Goal: Task Accomplishment & Management: Manage account settings

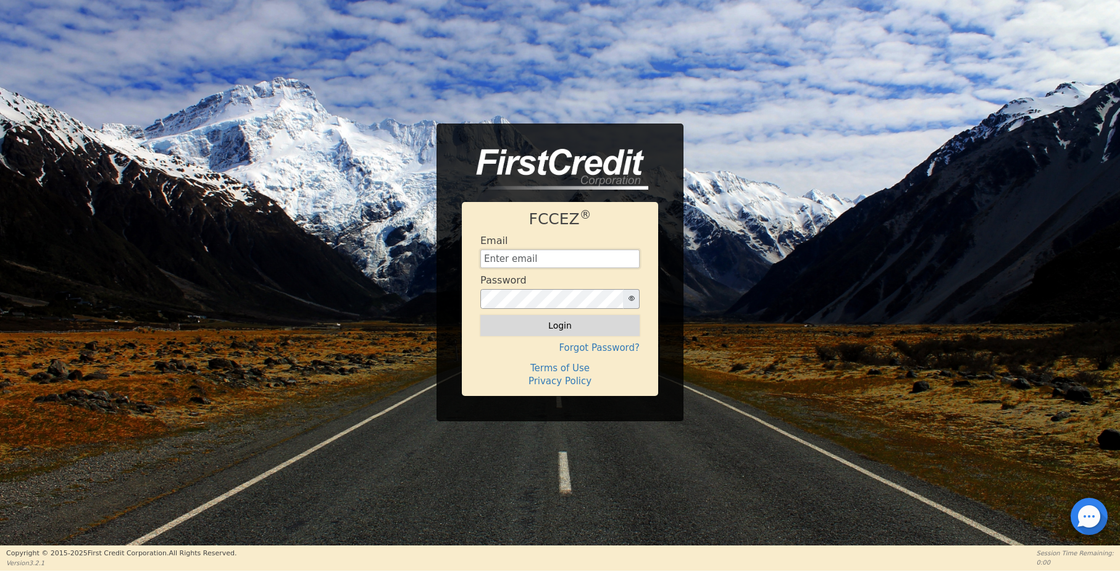
type input "[EMAIL_ADDRESS][DOMAIN_NAME]"
click at [556, 322] on button "Login" at bounding box center [559, 325] width 159 height 21
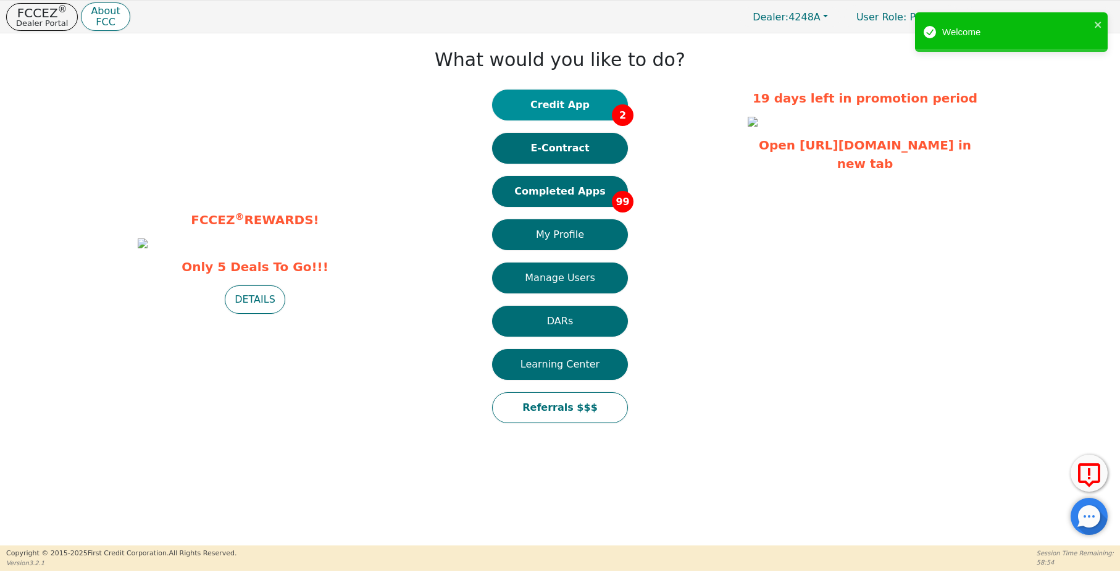
click at [547, 103] on button "Credit App 2" at bounding box center [560, 104] width 136 height 31
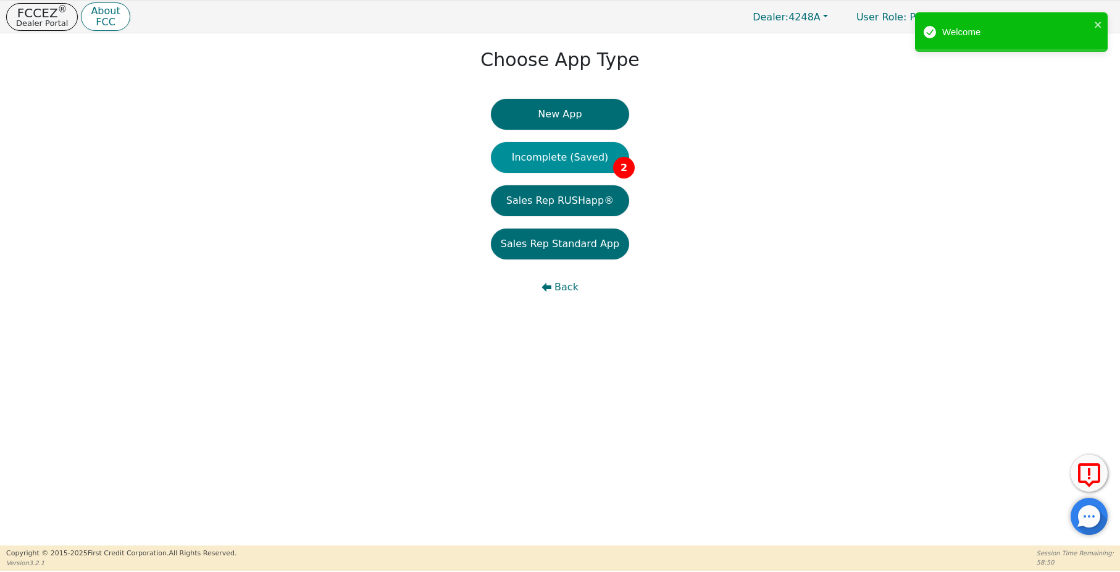
click at [549, 158] on button "Incomplete (Saved) 2" at bounding box center [560, 157] width 138 height 31
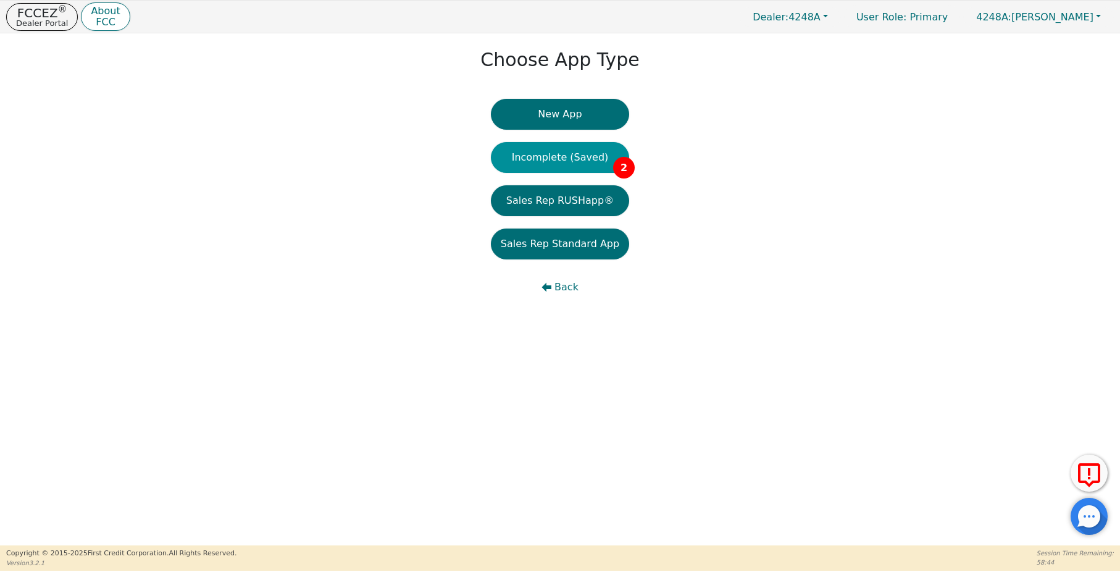
click at [562, 157] on button "Incomplete (Saved) 2" at bounding box center [560, 157] width 138 height 31
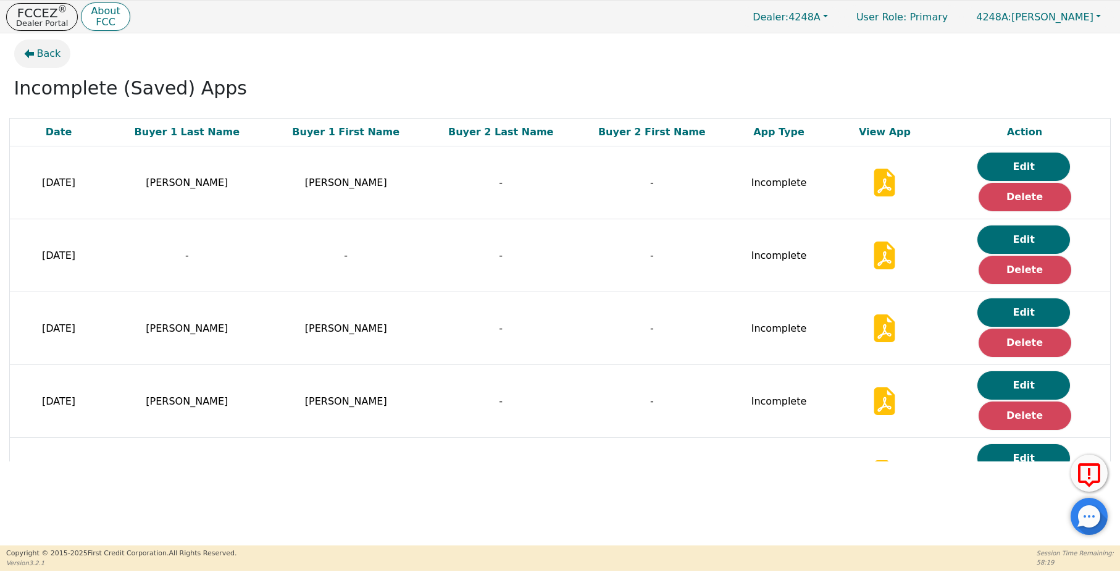
click at [54, 57] on span "Back" at bounding box center [49, 53] width 24 height 15
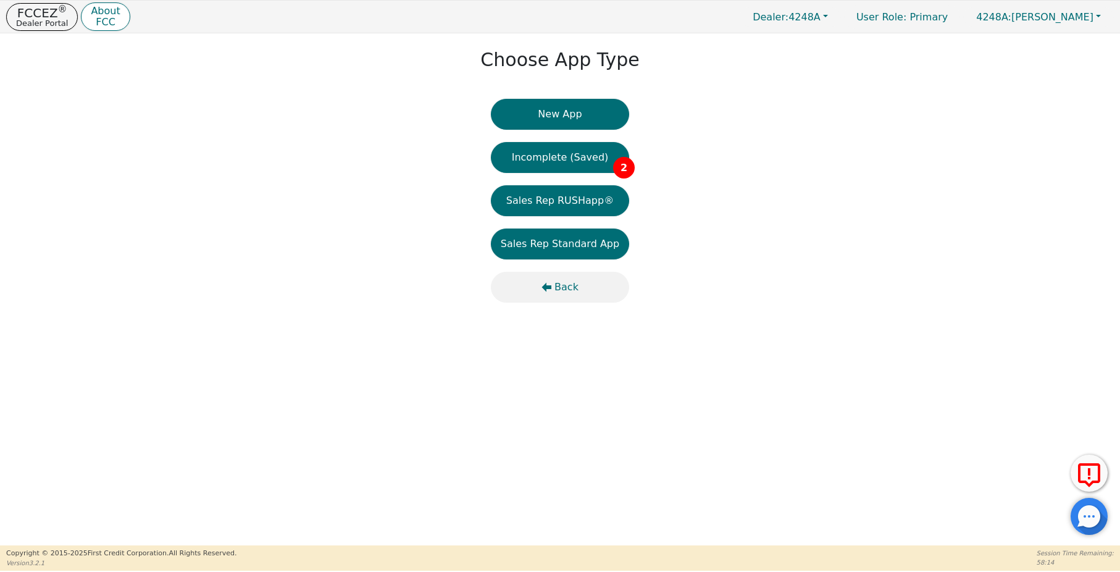
click at [563, 285] on span "Back" at bounding box center [566, 287] width 24 height 15
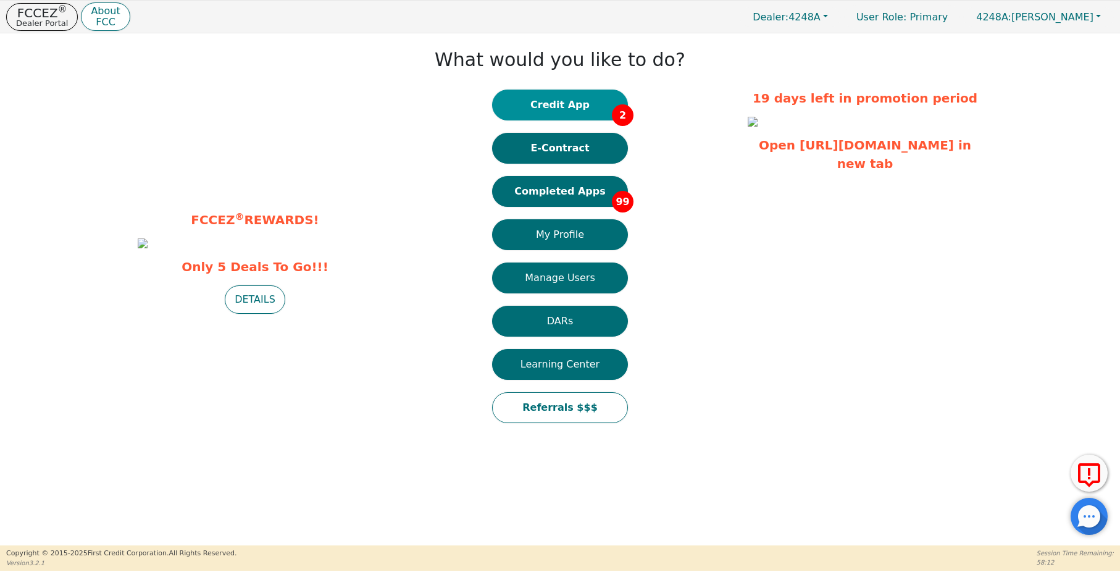
click at [564, 103] on button "Credit App 2" at bounding box center [560, 104] width 136 height 31
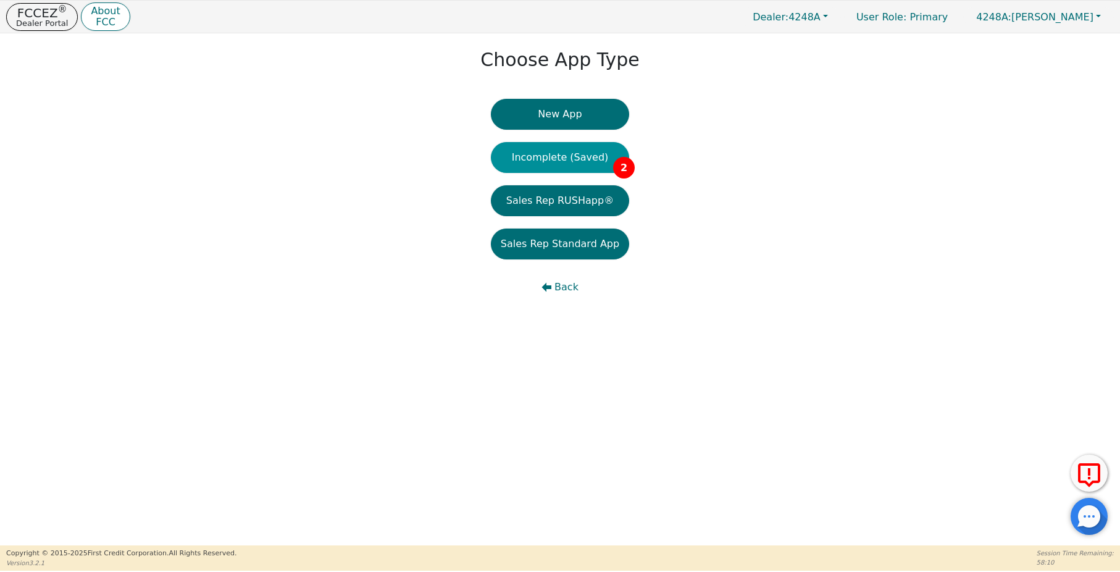
click at [590, 165] on button "Incomplete (Saved) 2" at bounding box center [560, 157] width 138 height 31
click at [565, 287] on span "Back" at bounding box center [566, 287] width 24 height 15
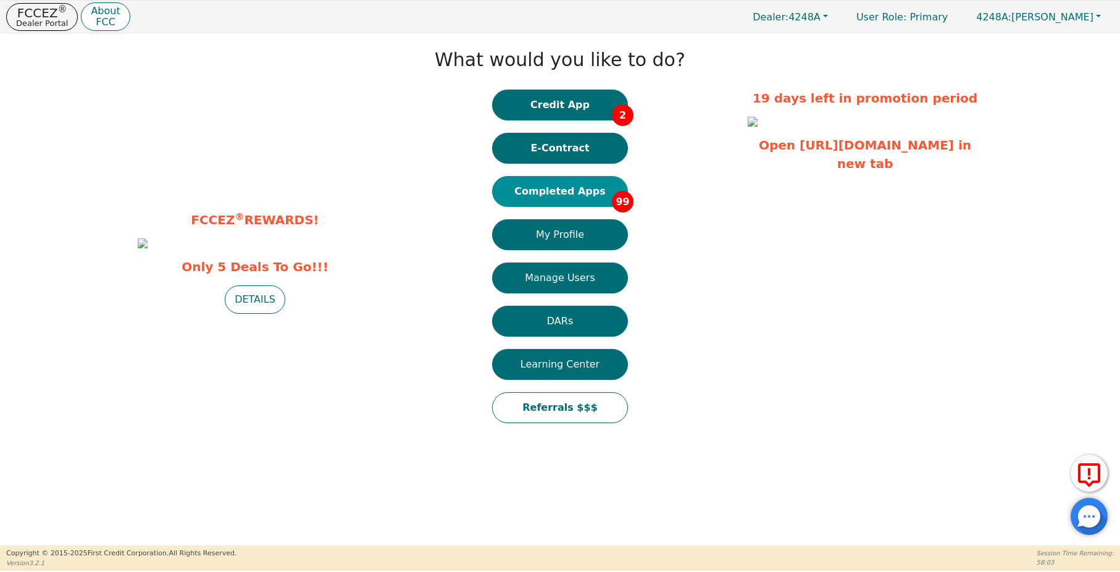
click at [570, 195] on button "Completed Apps 99" at bounding box center [560, 191] width 136 height 31
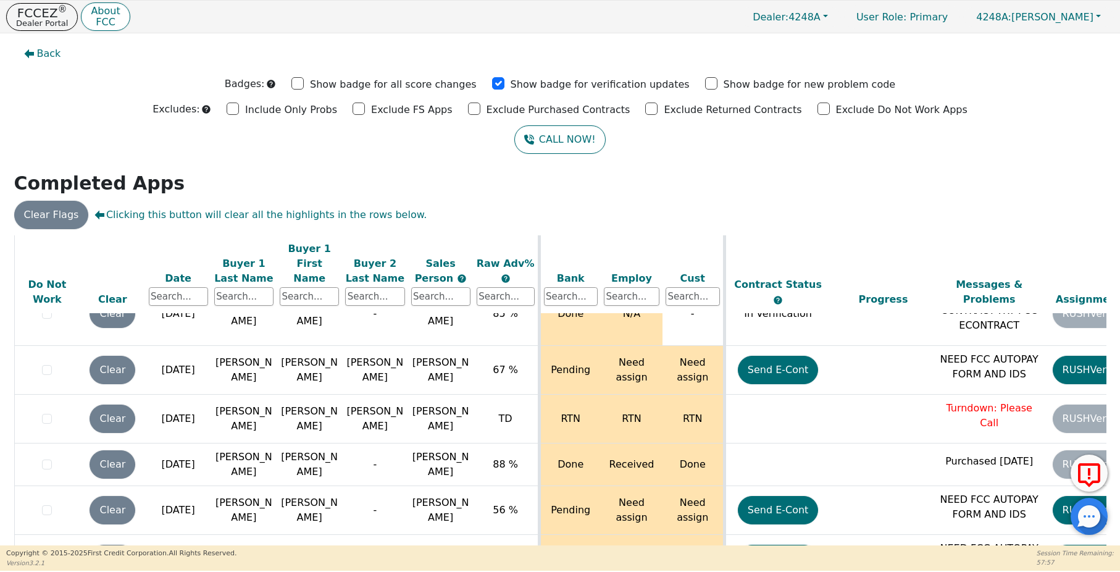
scroll to position [4555, 0]
